Goal: Task Accomplishment & Management: Use online tool/utility

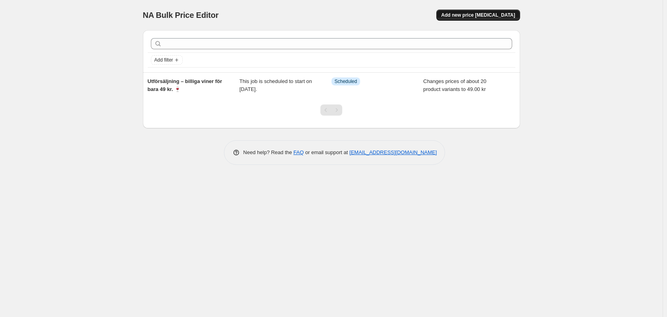
click at [482, 14] on span "Add new price [MEDICAL_DATA]" at bounding box center [478, 15] width 74 height 6
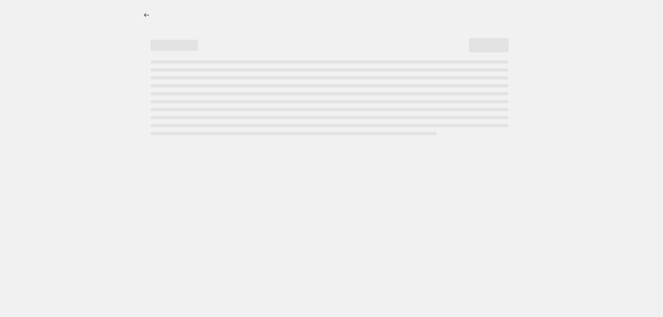
select select "percentage"
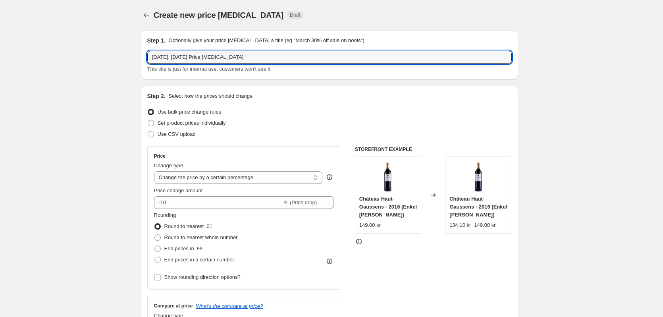
drag, startPoint x: 253, startPoint y: 57, endPoint x: 104, endPoint y: 48, distance: 149.5
paste input "Gin adventskalender - SKU. R993"
type input "Gin adventskalender - SKU. R993"
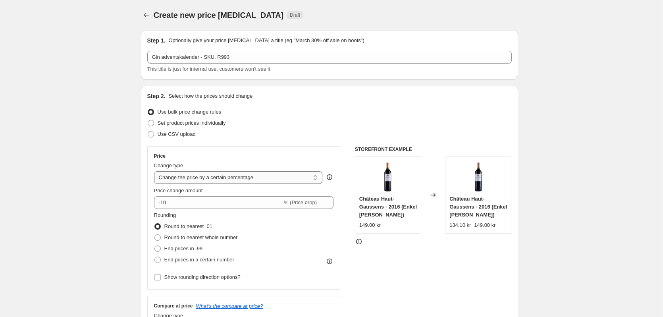
click at [276, 174] on select "Change the price to a certain amount Change the price by a certain amount Chang…" at bounding box center [238, 177] width 169 height 13
select select "to"
click at [156, 171] on select "Change the price to a certain amount Change the price by a certain amount Chang…" at bounding box center [238, 177] width 169 height 13
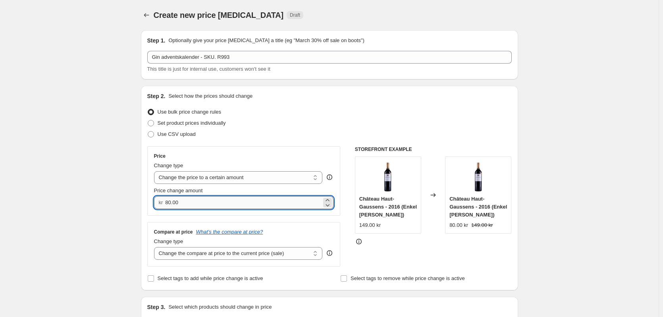
click at [256, 202] on input "80.00" at bounding box center [243, 202] width 156 height 13
type input "8"
type input "349.00"
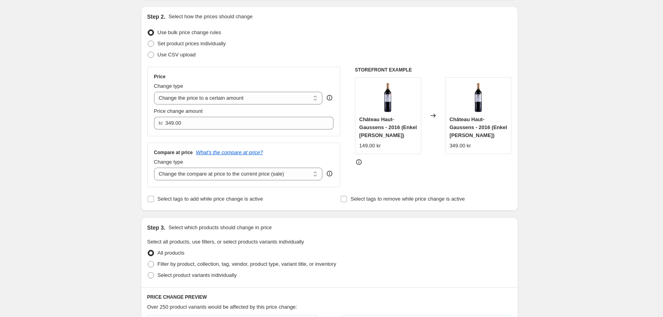
scroll to position [119, 0]
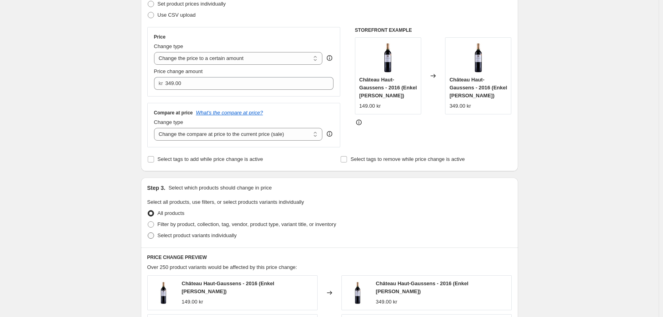
click at [152, 235] on span at bounding box center [151, 235] width 6 height 6
click at [148, 233] on input "Select product variants individually" at bounding box center [148, 232] width 0 height 0
radio input "true"
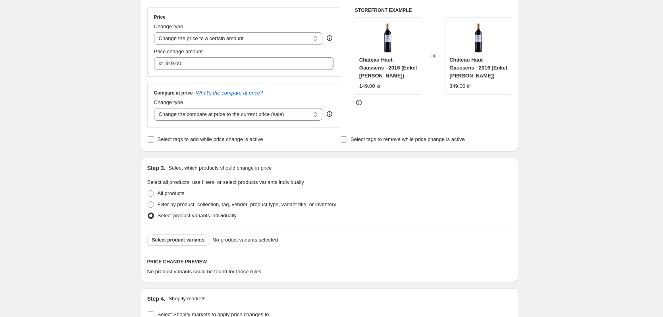
scroll to position [159, 0]
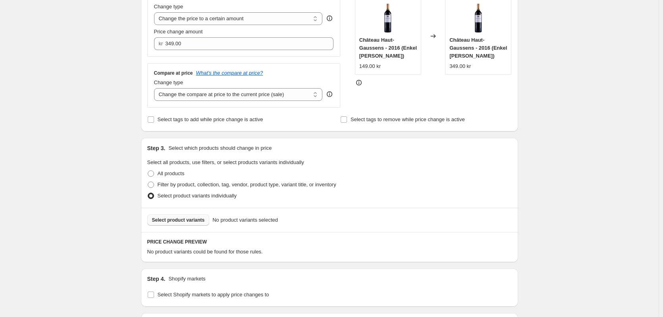
click at [159, 220] on span "Select product variants" at bounding box center [178, 220] width 53 height 6
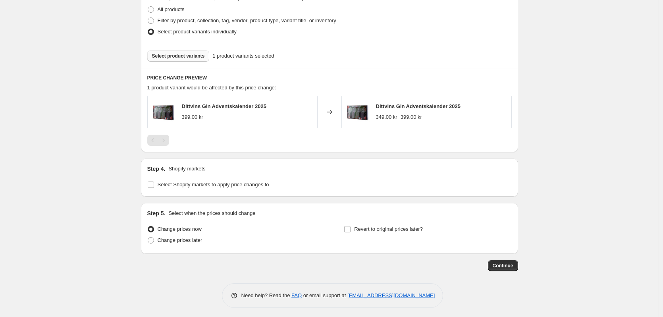
scroll to position [326, 0]
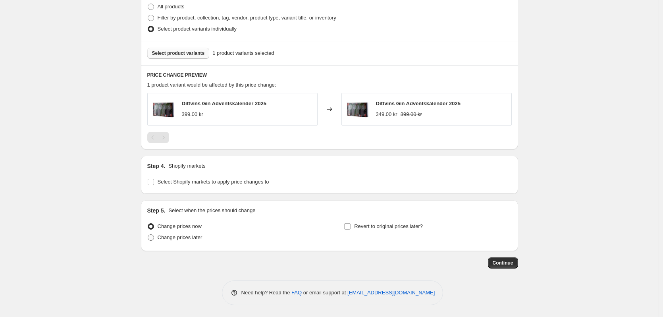
click at [153, 238] on span at bounding box center [151, 237] width 6 height 6
click at [148, 235] on input "Change prices later" at bounding box center [148, 234] width 0 height 0
radio input "true"
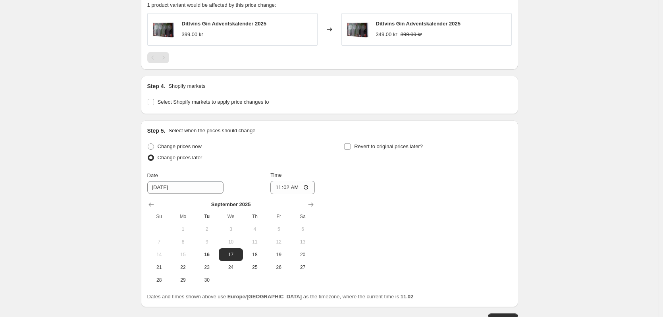
scroll to position [445, 0]
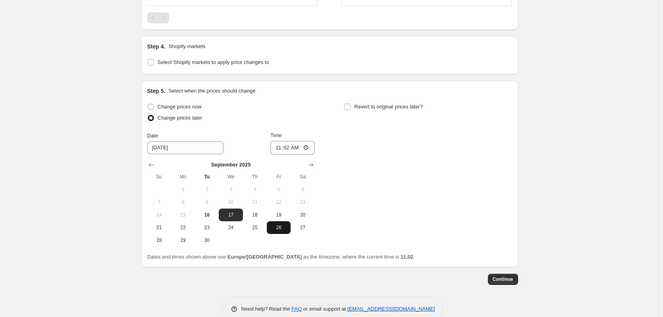
click at [281, 226] on span "26" at bounding box center [278, 227] width 17 height 6
type input "[DATE]"
click at [290, 146] on input "11:02" at bounding box center [292, 147] width 44 height 13
type input "06:00"
click at [350, 106] on input "Revert to original prices later?" at bounding box center [347, 107] width 6 height 6
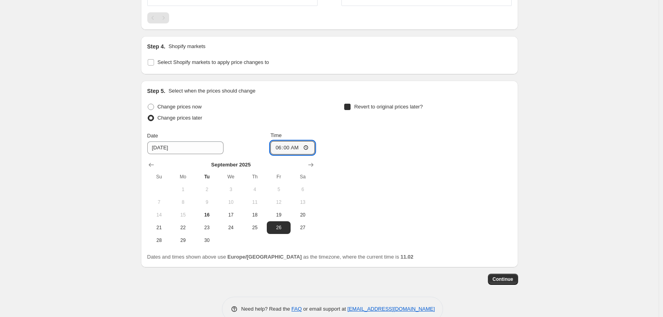
checkbox input "true"
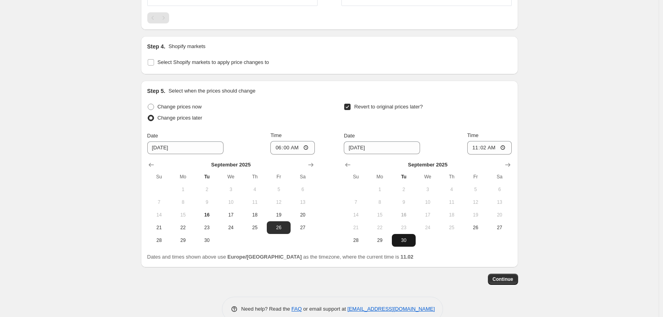
click at [405, 239] on span "30" at bounding box center [403, 240] width 17 height 6
type input "[DATE]"
click at [488, 147] on input "11:02" at bounding box center [489, 147] width 44 height 13
type input "23:59"
click at [485, 113] on div "Revert to original prices later?" at bounding box center [427, 113] width 167 height 24
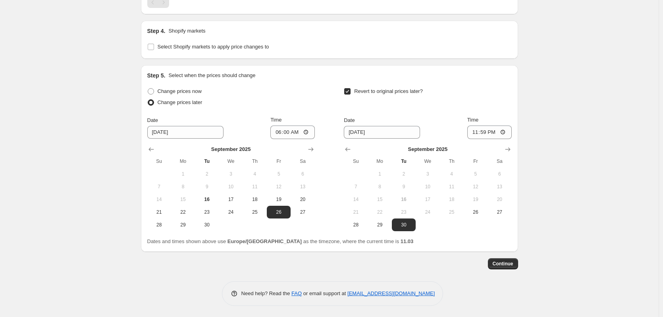
scroll to position [462, 0]
click at [497, 263] on span "Continue" at bounding box center [503, 263] width 21 height 6
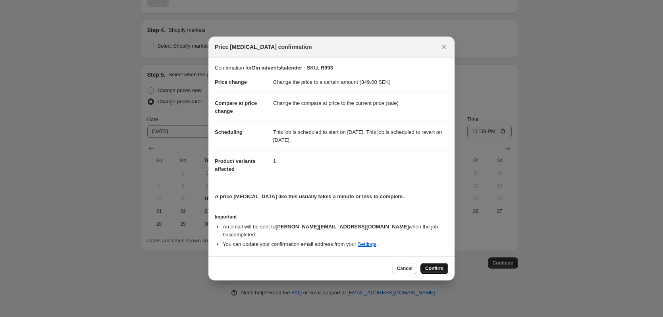
click at [437, 265] on span "Confirm" at bounding box center [434, 268] width 18 height 6
type input "Gin adventskalender - SKU. R993"
